Goal: Find specific page/section: Find specific page/section

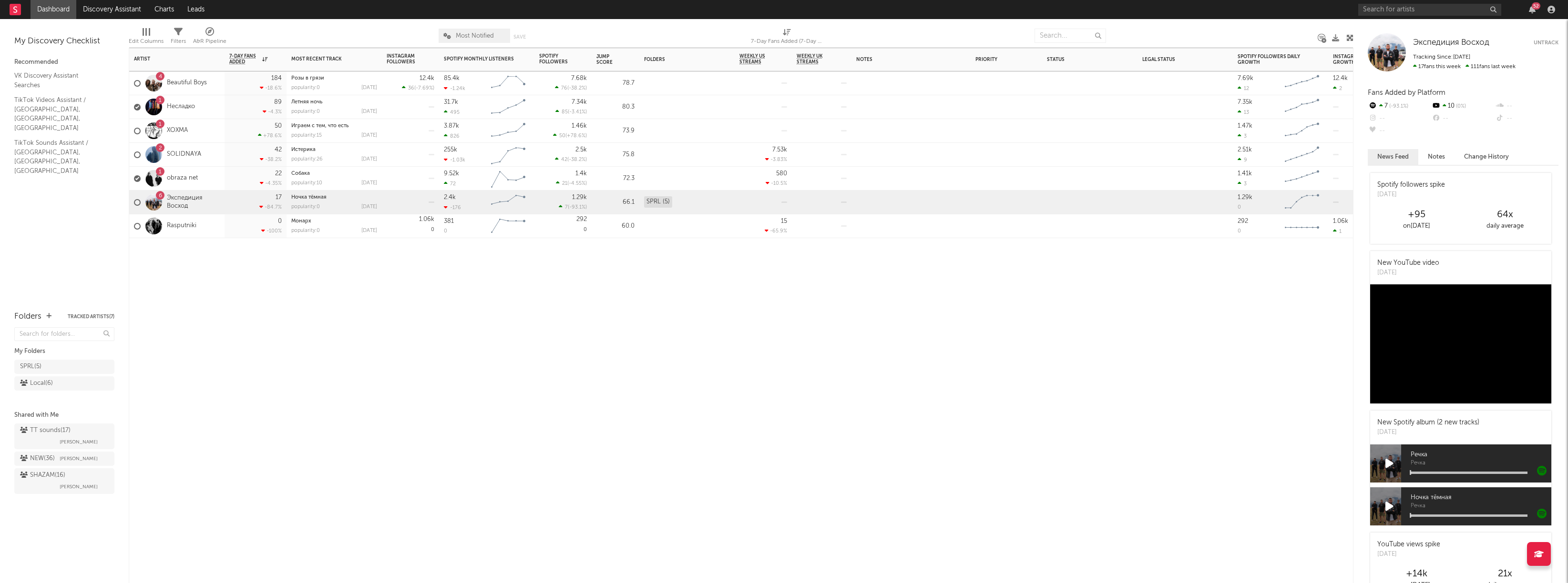
click at [198, 178] on div "1 obraza net" at bounding box center [177, 178] width 96 height 24
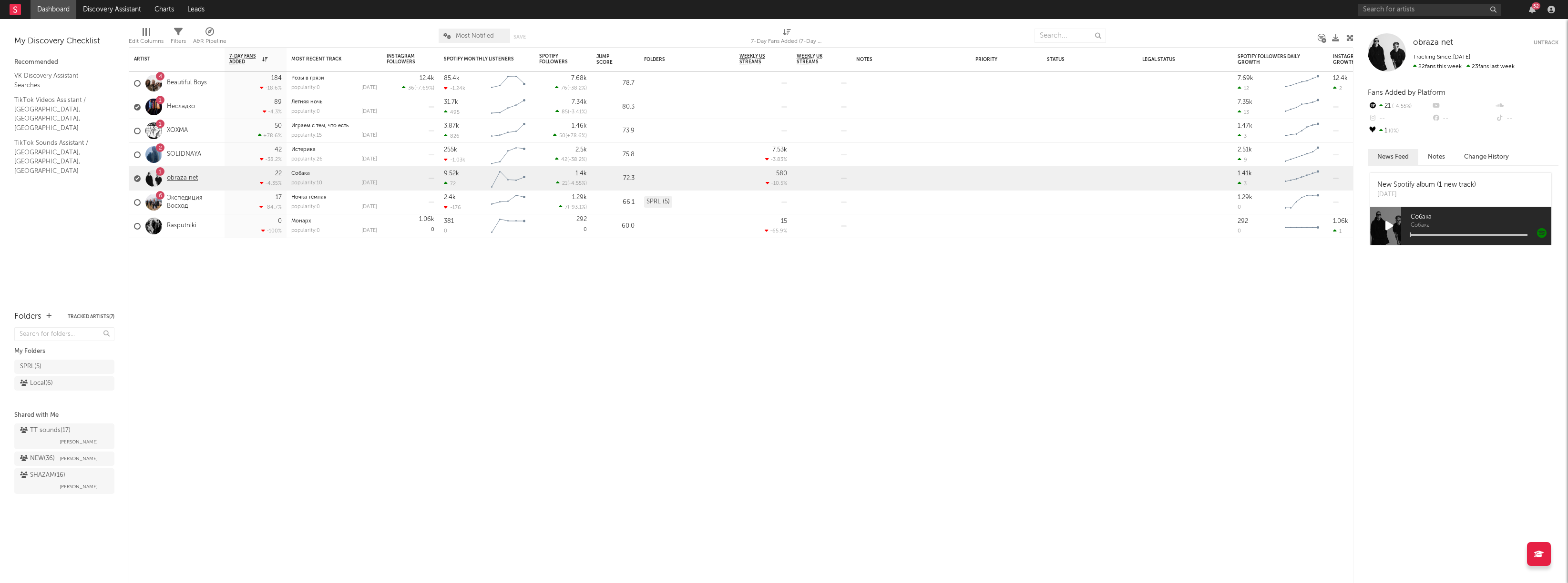
click at [182, 176] on link "obraza net" at bounding box center [182, 178] width 31 height 8
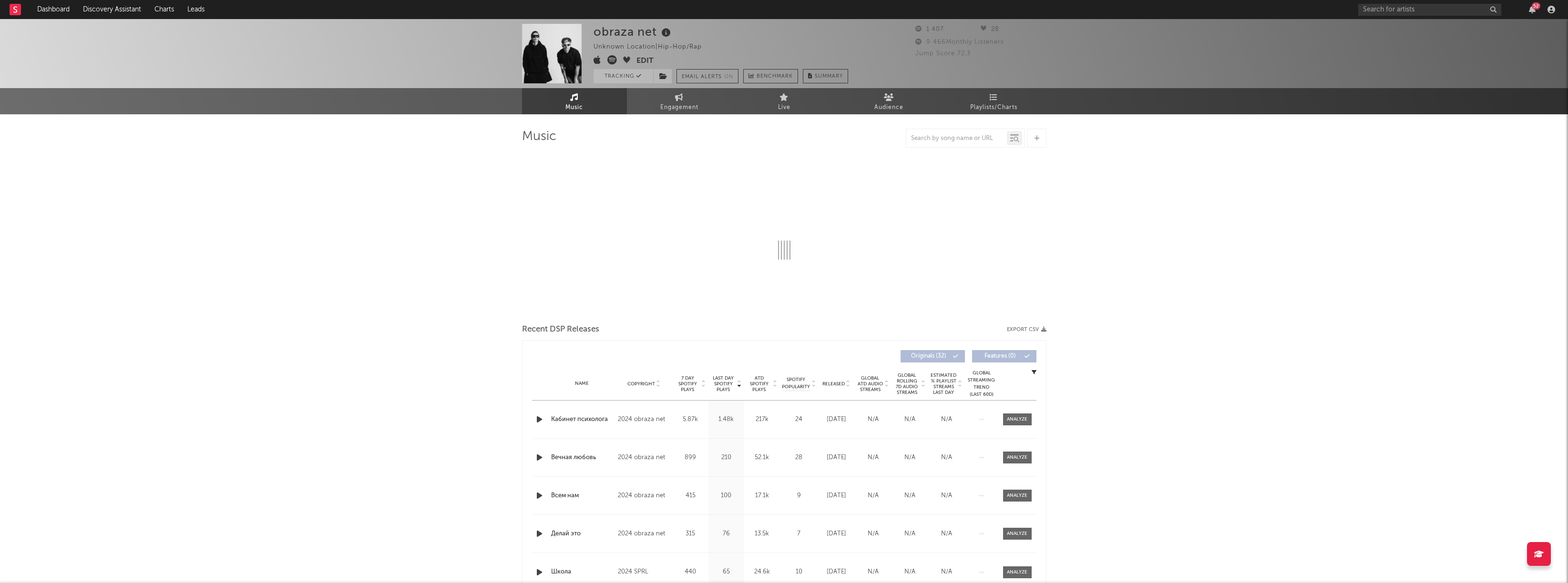
select select "6m"
